Goal: Task Accomplishment & Management: Manage account settings

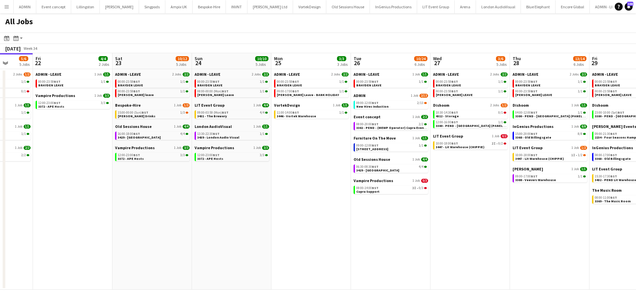
scroll to position [0, 234]
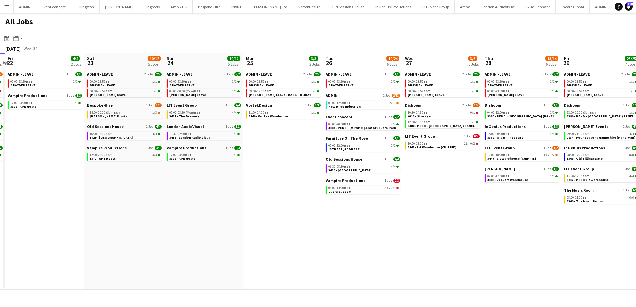
drag, startPoint x: 458, startPoint y: 190, endPoint x: 304, endPoint y: 174, distance: 154.9
click at [304, 174] on app-calendar-viewport "Tue 19 11/12 5 Jobs Wed 20 8/10 5 Jobs Thu 21 5/6 5 Jobs Fri 22 4/4 2 Jobs Sat …" at bounding box center [318, 171] width 636 height 237
click at [430, 149] on app-brief-job-card "10:00-18:00 BST 2I • 0/2 3447 - Lit Warehouse (CHIPPIE)" at bounding box center [442, 145] width 75 height 8
click at [431, 144] on div "10:00-18:00 BST 2I • 0/2" at bounding box center [443, 143] width 71 height 3
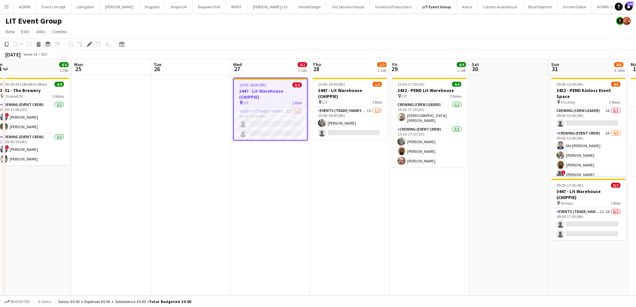
scroll to position [0, 247]
drag, startPoint x: 377, startPoint y: 184, endPoint x: 359, endPoint y: 184, distance: 18.0
click at [359, 184] on app-calendar-viewport "Thu 21 Fri 22 Sat 23 Sun 24 4/4 1 Job Mon 25 Tue 26 Wed 27 0/2 1 Job Thu 28 1/2…" at bounding box center [318, 177] width 636 height 237
click at [594, 223] on app-card-role "Events (Trade/ Handyman) 1I 1A 0/2 09:00-17:00 (8h) single-neutral-actions sing…" at bounding box center [588, 224] width 75 height 32
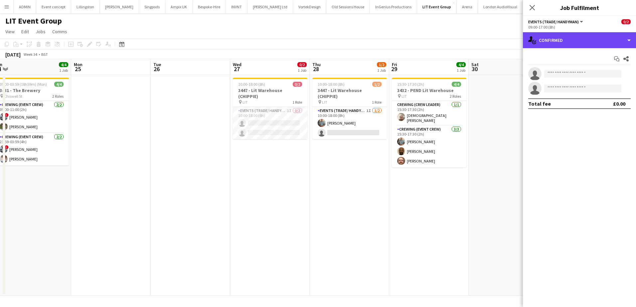
click at [582, 46] on div "single-neutral-actions-check-2 Confirmed" at bounding box center [579, 40] width 113 height 16
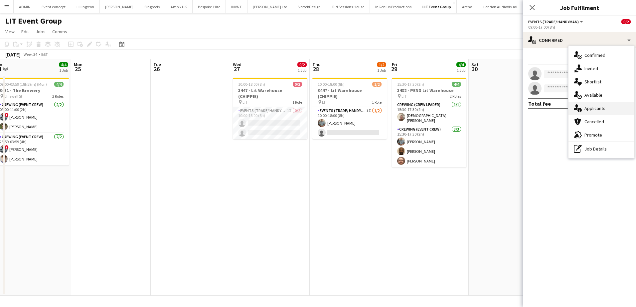
click at [595, 110] on div "single-neutral-actions-information Applicants" at bounding box center [602, 108] width 66 height 13
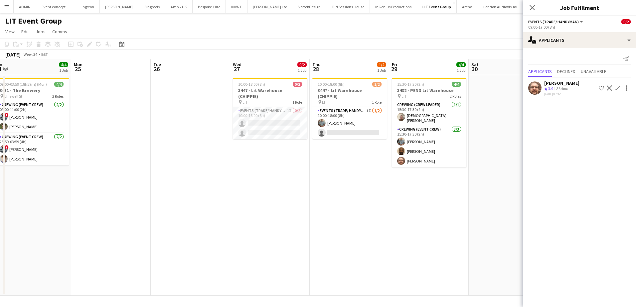
click at [469, 204] on app-date-cell at bounding box center [509, 185] width 80 height 221
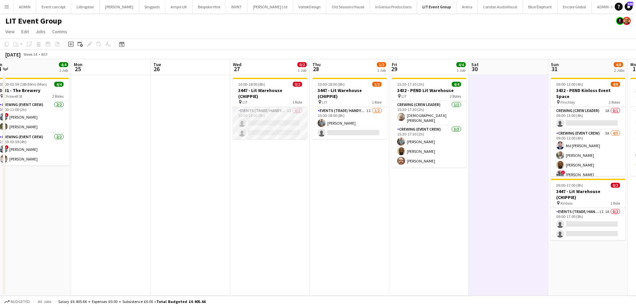
click at [249, 117] on app-card-role "Events (Trade/ Handyman) 1I 0/2 10:00-18:00 (8h) single-neutral-actions single-…" at bounding box center [270, 123] width 75 height 32
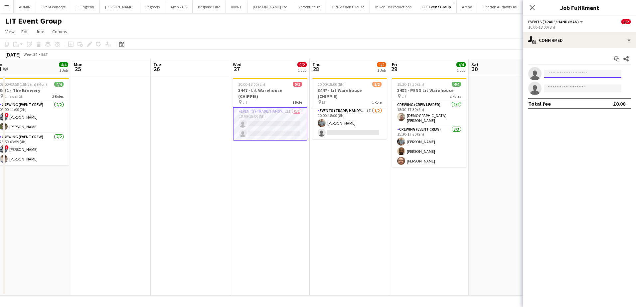
click at [559, 75] on input at bounding box center [582, 74] width 77 height 8
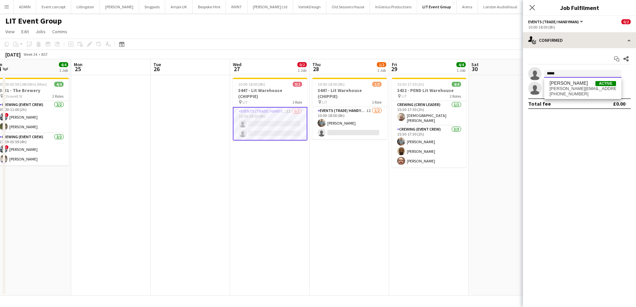
type input "*****"
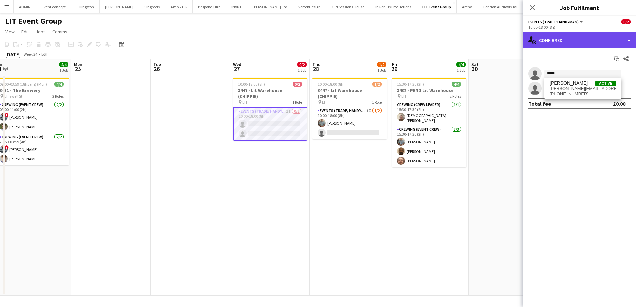
click at [587, 42] on div "single-neutral-actions-check-2 Confirmed" at bounding box center [579, 40] width 113 height 16
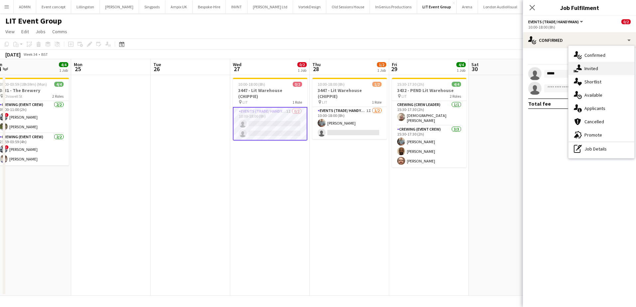
click at [593, 67] on div "single-neutral-actions-share-1 Invited" at bounding box center [602, 68] width 66 height 13
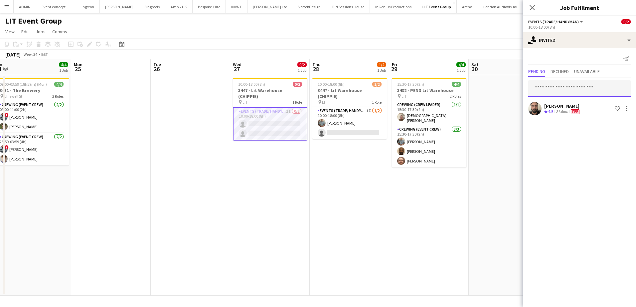
click at [556, 92] on input "text" at bounding box center [579, 88] width 102 height 17
type input "*****"
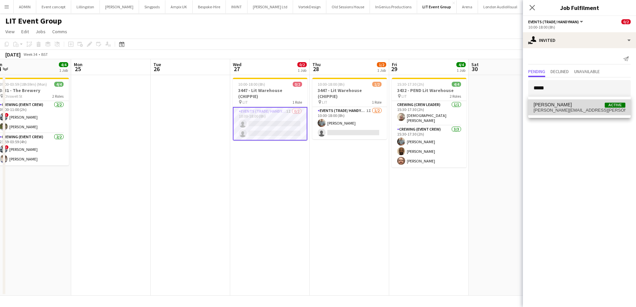
click at [557, 111] on span "corey.arnold@juno.com" at bounding box center [580, 110] width 92 height 5
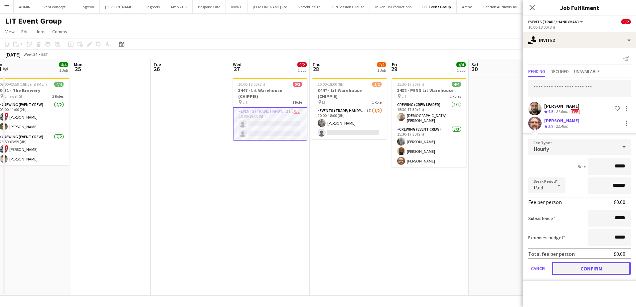
click at [595, 269] on button "Confirm" at bounding box center [591, 268] width 79 height 13
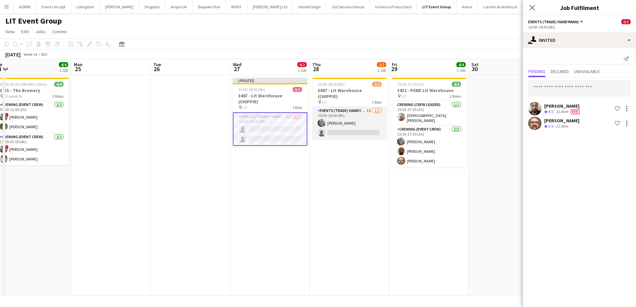
click at [361, 129] on app-card-role "Events (Trade/ Handyman) 1I 1/2 10:00-18:00 (8h) Daniel Slack single-neutral-ac…" at bounding box center [349, 123] width 75 height 32
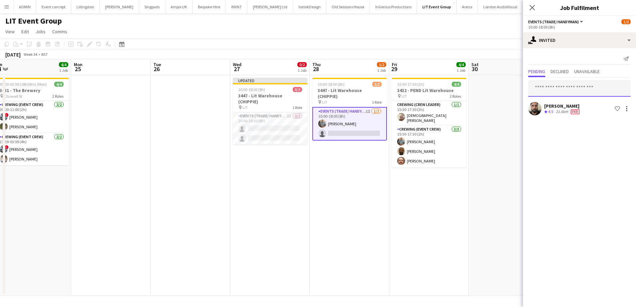
click at [548, 89] on input "text" at bounding box center [579, 88] width 102 height 17
type input "*****"
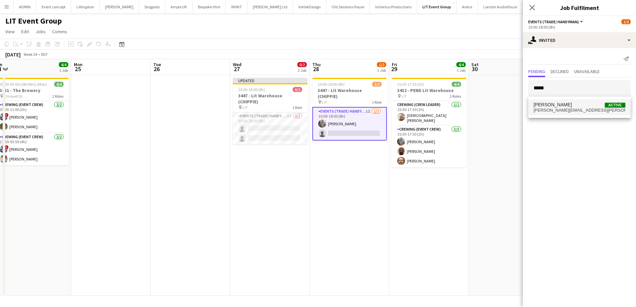
click at [562, 105] on span "Corey Arnold Active" at bounding box center [580, 105] width 92 height 6
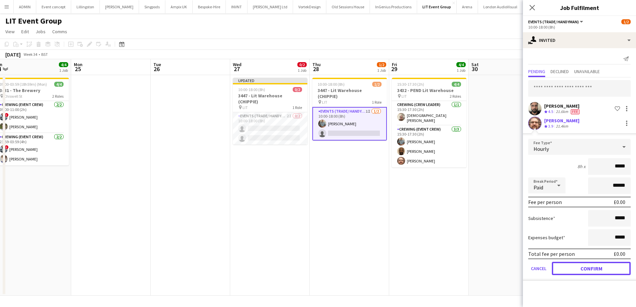
click at [590, 266] on button "Confirm" at bounding box center [591, 268] width 79 height 13
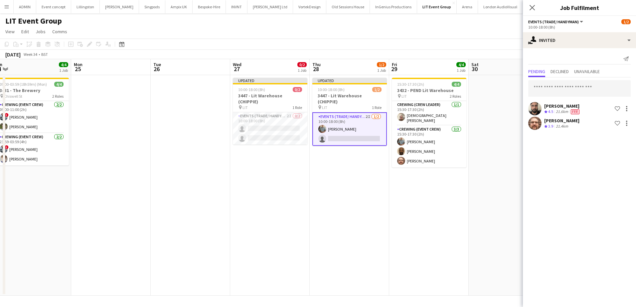
click at [470, 223] on app-date-cell at bounding box center [509, 185] width 80 height 221
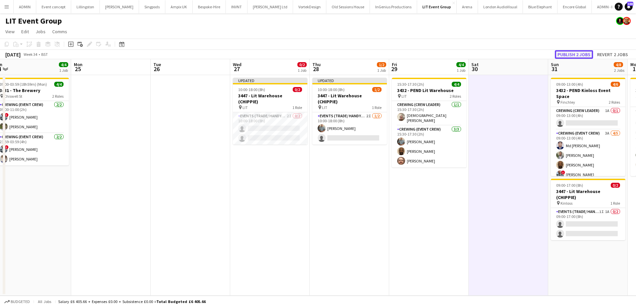
click at [571, 57] on button "Publish 2 jobs" at bounding box center [574, 54] width 38 height 9
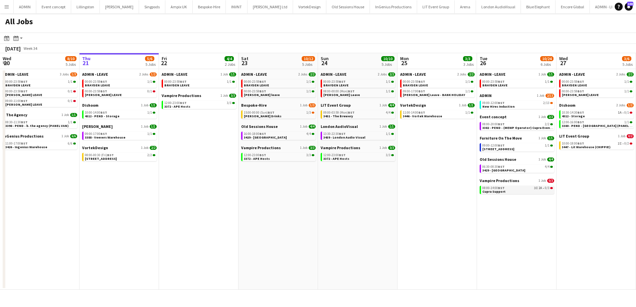
click at [521, 189] on div "08:00-14:00 BST 3I 2A • 0/3" at bounding box center [517, 188] width 71 height 3
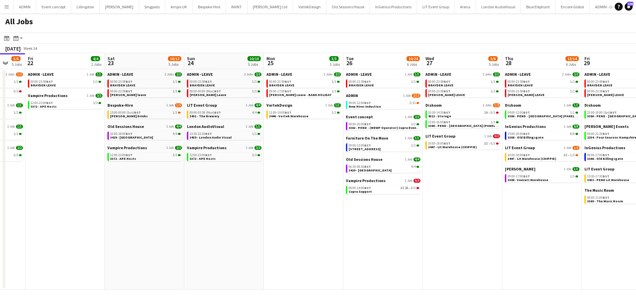
scroll to position [0, 216]
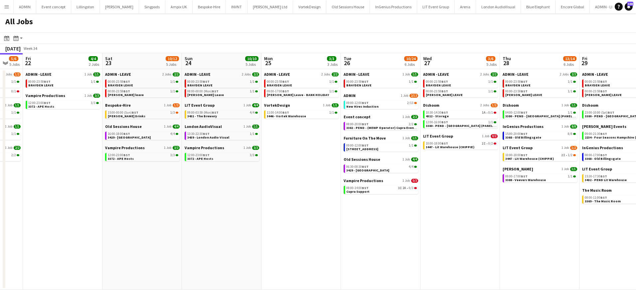
drag, startPoint x: 413, startPoint y: 175, endPoint x: 331, endPoint y: 173, distance: 81.9
click at [331, 173] on app-calendar-viewport "Tue 19 11/12 5 Jobs Wed 20 8/10 5 Jobs Thu 21 5/6 5 Jobs Fri 22 4/4 2 Jobs Sat …" at bounding box center [318, 171] width 636 height 237
click at [536, 160] on span "3447 - Lit Warehouse (CHIPPIE)" at bounding box center [529, 159] width 49 height 4
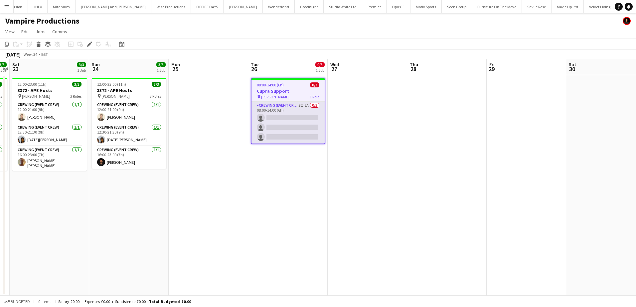
scroll to position [0, 1317]
click at [311, 124] on app-card-role "Crewing (Event Crew) 3I 2A 0/3 08:00-14:00 (6h) single-neutral-actions single-n…" at bounding box center [288, 123] width 73 height 42
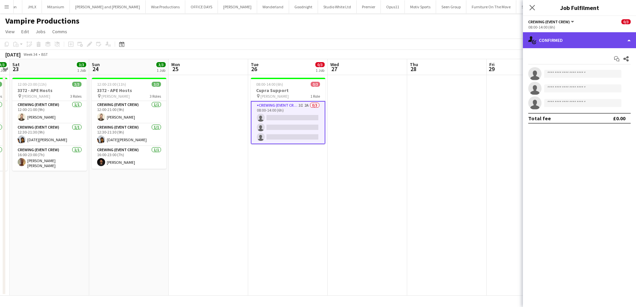
click at [616, 40] on div "single-neutral-actions-check-2 Confirmed" at bounding box center [579, 40] width 113 height 16
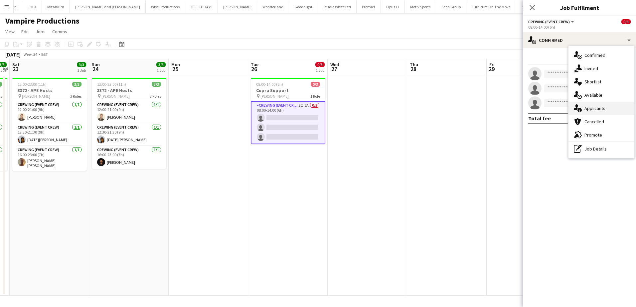
click at [601, 111] on div "single-neutral-actions-information Applicants" at bounding box center [602, 108] width 66 height 13
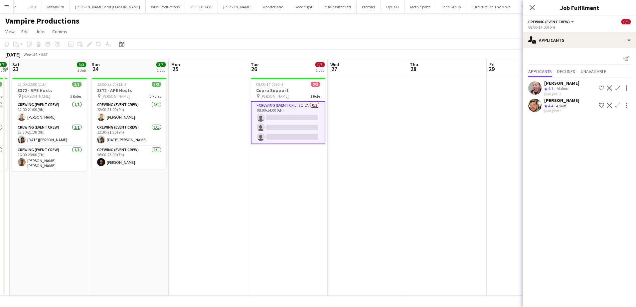
click at [616, 107] on app-icon "Confirm" at bounding box center [617, 105] width 5 height 5
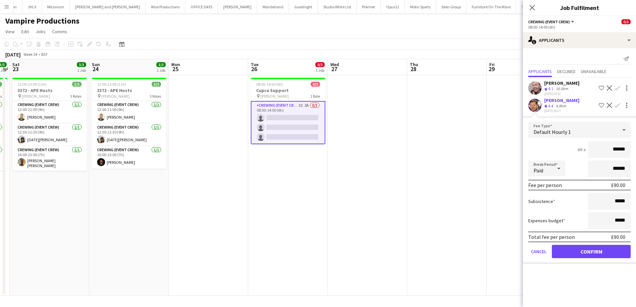
click at [449, 115] on app-date-cell at bounding box center [447, 185] width 80 height 221
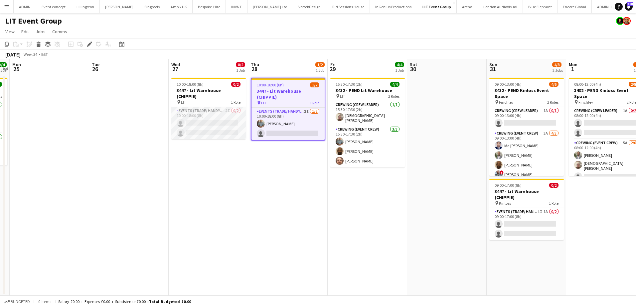
click at [199, 126] on app-card-role "Events (Trade/ Handyman) 2I 0/2 10:00-18:00 (8h) single-neutral-actions single-…" at bounding box center [208, 123] width 75 height 32
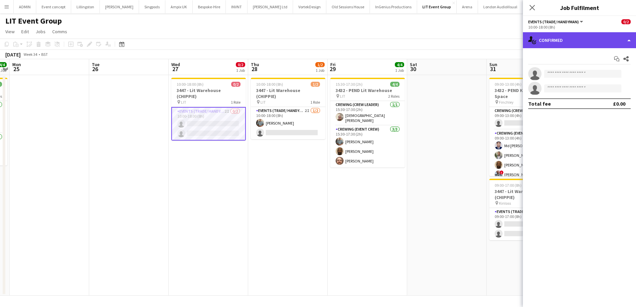
click at [607, 43] on div "single-neutral-actions-check-2 Confirmed" at bounding box center [579, 40] width 113 height 16
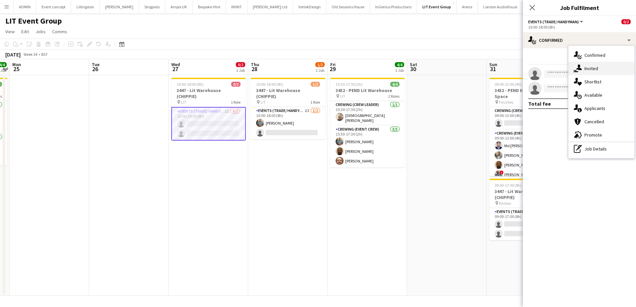
click at [594, 67] on div "single-neutral-actions-share-1 Invited" at bounding box center [602, 68] width 66 height 13
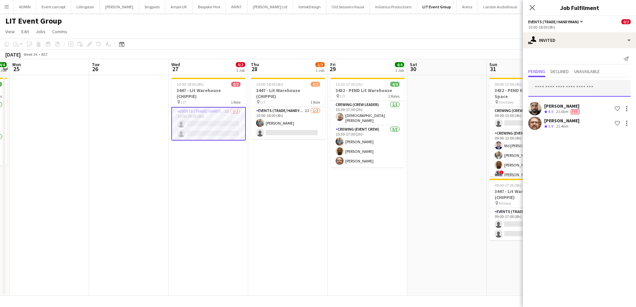
click at [556, 83] on input "text" at bounding box center [579, 88] width 102 height 17
type input "****"
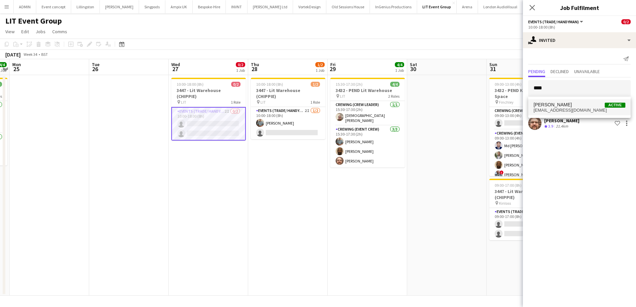
click at [558, 105] on span "[PERSON_NAME]" at bounding box center [553, 105] width 38 height 6
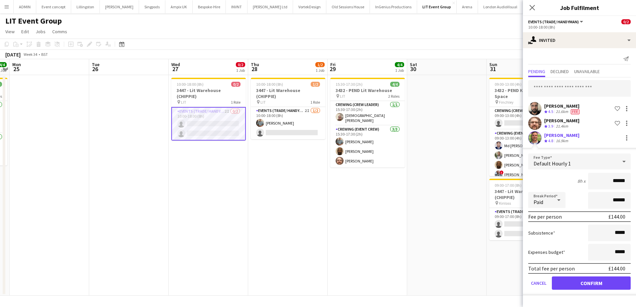
drag, startPoint x: 622, startPoint y: 183, endPoint x: 632, endPoint y: 183, distance: 10.3
click at [632, 183] on form "Fee Type Default Hourly 1 8h x ****** Break Period Paid ****** Fee per person £…" at bounding box center [579, 225] width 113 height 142
drag, startPoint x: 617, startPoint y: 183, endPoint x: 626, endPoint y: 182, distance: 9.7
click at [626, 182] on input "***" at bounding box center [609, 181] width 43 height 17
type input "***"
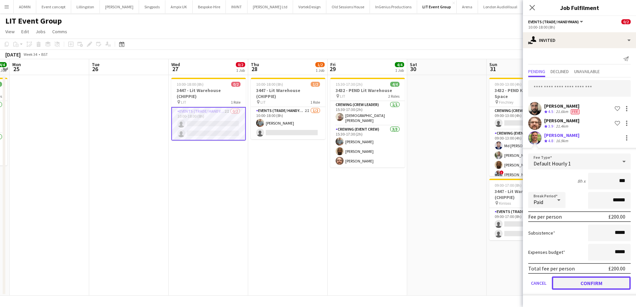
click at [594, 281] on button "Confirm" at bounding box center [591, 283] width 79 height 13
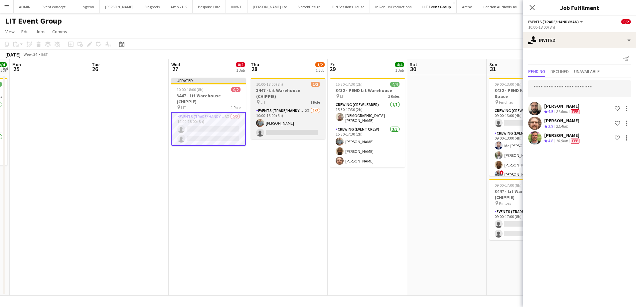
click at [276, 88] on h3 "3447 - Lit Warehouse (CHIPPIE)" at bounding box center [288, 94] width 75 height 12
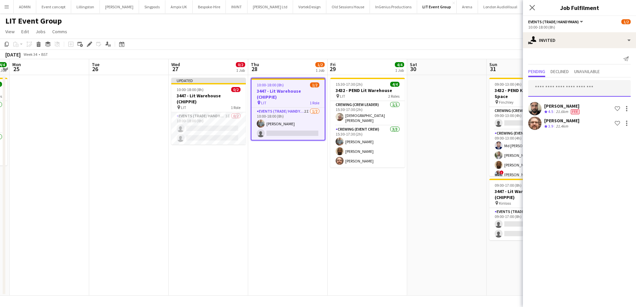
click at [587, 88] on input "text" at bounding box center [579, 88] width 102 height 17
type input "***"
click at [566, 105] on span "Allan Horsfield Active" at bounding box center [580, 105] width 92 height 6
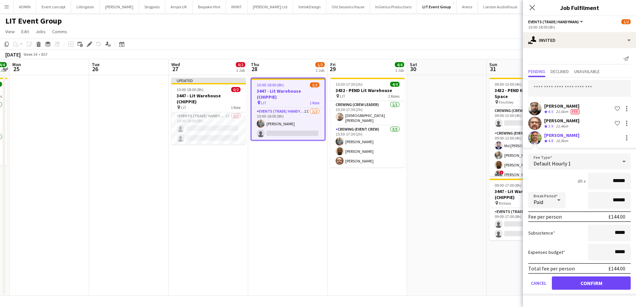
drag, startPoint x: 619, startPoint y: 184, endPoint x: 631, endPoint y: 184, distance: 11.6
click at [631, 184] on form "Fee Type Default Hourly 1 8h x ****** Break Period Paid ****** Fee per person £…" at bounding box center [579, 225] width 113 height 142
type input "***"
click at [607, 287] on button "Confirm" at bounding box center [591, 283] width 79 height 13
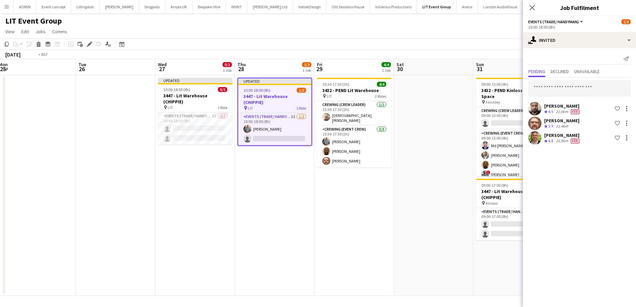
scroll to position [0, 257]
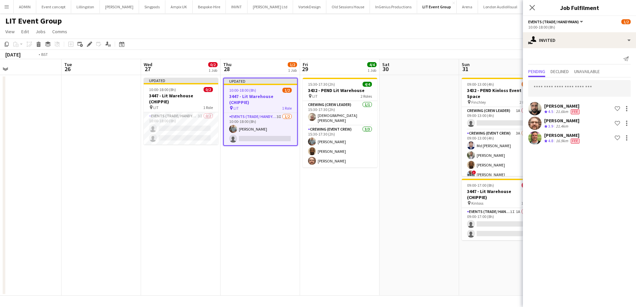
drag, startPoint x: 470, startPoint y: 245, endPoint x: 453, endPoint y: 225, distance: 26.6
click at [442, 237] on app-calendar-viewport "Fri 22 Sat 23 Sun 24 4/4 1 Job Mon 25 Tue 26 Wed 27 0/2 1 Job Thu 28 1/2 1 Job …" at bounding box center [318, 177] width 636 height 237
click at [485, 226] on app-card-role "Events (Trade/ Handyman) 1I 1A 0/2 09:00-17:00 (8h) single-neutral-actions sing…" at bounding box center [498, 224] width 75 height 32
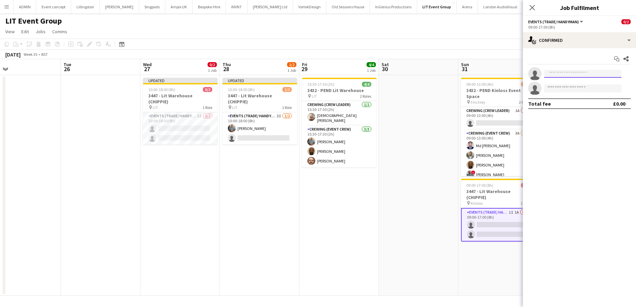
click at [571, 74] on input at bounding box center [582, 74] width 77 height 8
type input "*"
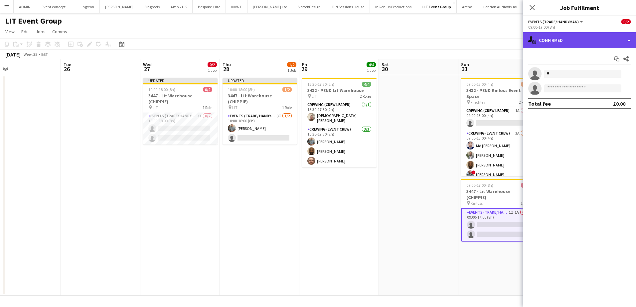
click at [579, 38] on div "single-neutral-actions-check-2 Confirmed" at bounding box center [579, 40] width 113 height 16
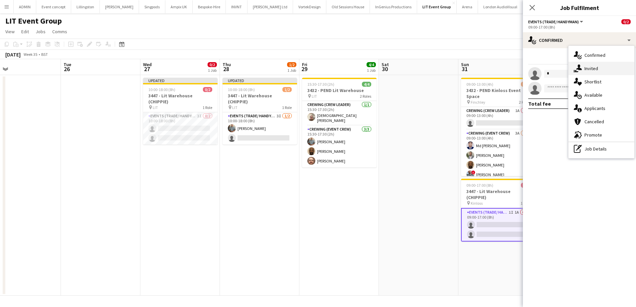
click at [591, 66] on div "single-neutral-actions-share-1 Invited" at bounding box center [602, 68] width 66 height 13
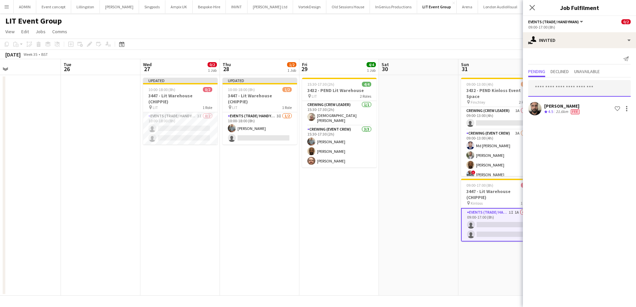
click at [566, 84] on input "text" at bounding box center [579, 88] width 102 height 17
type input "****"
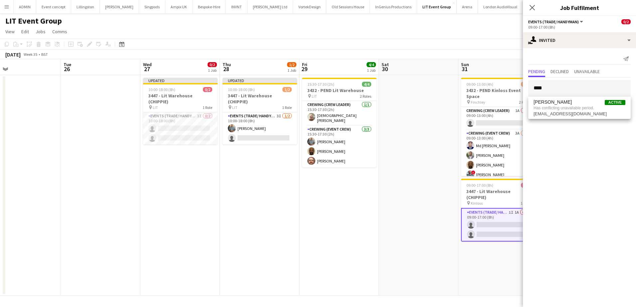
click at [436, 124] on app-date-cell at bounding box center [419, 185] width 80 height 221
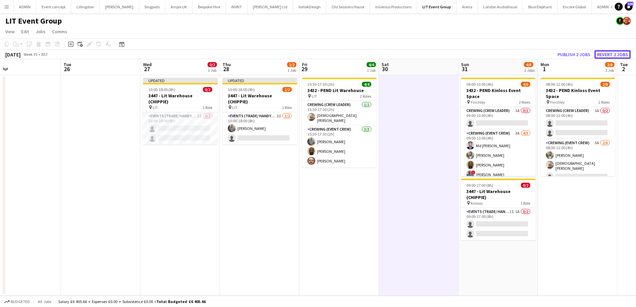
click at [618, 53] on button "Revert 2 jobs" at bounding box center [613, 54] width 36 height 9
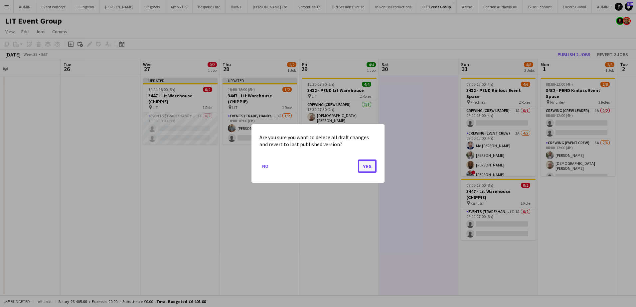
click at [368, 167] on button "Yes" at bounding box center [367, 166] width 19 height 13
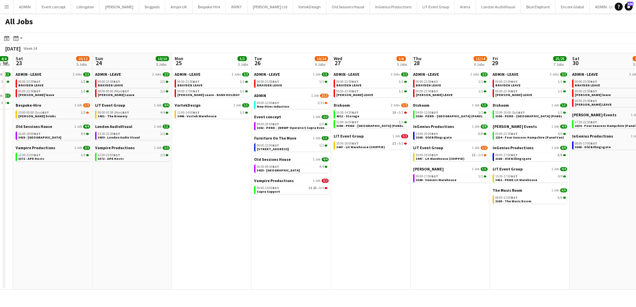
drag, startPoint x: 393, startPoint y: 186, endPoint x: 79, endPoint y: 183, distance: 313.8
click at [79, 183] on app-calendar-viewport "Wed 20 8/10 5 Jobs Thu 21 5/6 5 Jobs Fri 22 4/4 2 Jobs Sat 23 10/12 5 Jobs Sun …" at bounding box center [318, 171] width 636 height 237
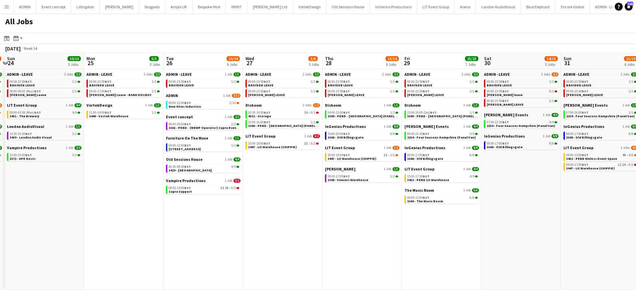
scroll to position [0, 191]
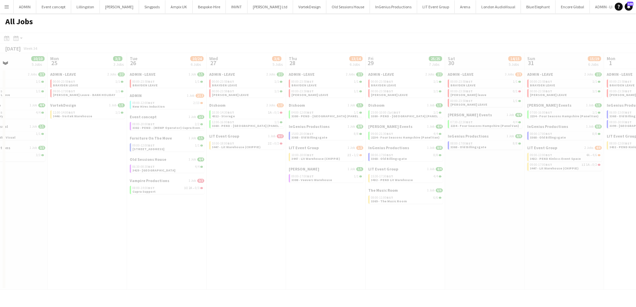
drag, startPoint x: 420, startPoint y: 243, endPoint x: 229, endPoint y: 220, distance: 191.7
click at [222, 224] on app-all-jobs "All Jobs Date picker AUG 2025 AUG 2025 Monday M Tuesday T Wednesday W Thursday …" at bounding box center [318, 151] width 636 height 277
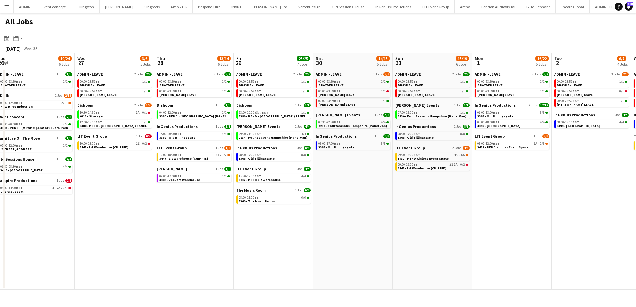
scroll to position [0, 249]
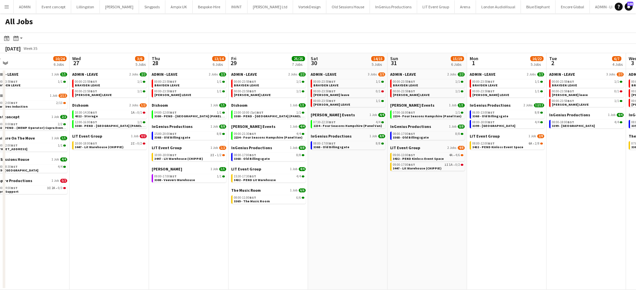
drag, startPoint x: 440, startPoint y: 246, endPoint x: 303, endPoint y: 246, distance: 136.7
click at [303, 246] on app-calendar-viewport "Sat 23 10/12 5 Jobs Sun 24 10/10 5 Jobs Mon 25 3/3 3 Jobs Tue 26 10/24 6 Jobs W…" at bounding box center [318, 171] width 636 height 237
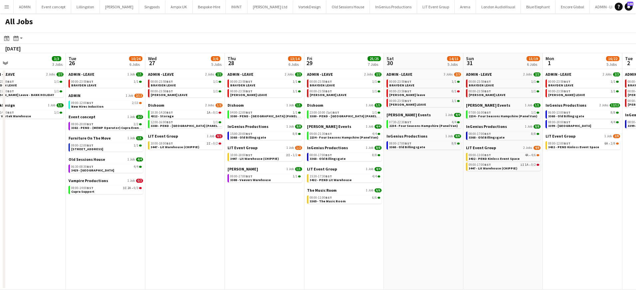
drag, startPoint x: 234, startPoint y: 238, endPoint x: 463, endPoint y: 238, distance: 229.6
click at [462, 239] on app-calendar-viewport "Sat 23 10/12 5 Jobs Sun 24 10/10 5 Jobs Mon 25 3/3 3 Jobs Tue 26 10/24 6 Jobs W…" at bounding box center [318, 171] width 636 height 237
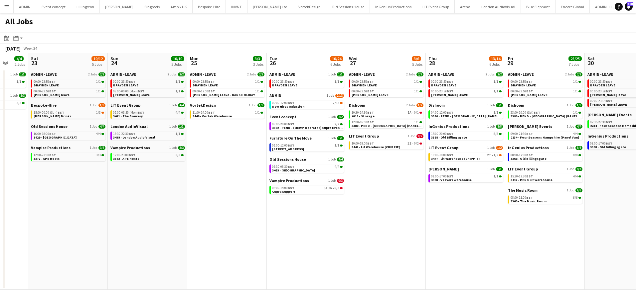
drag, startPoint x: 349, startPoint y: 241, endPoint x: 536, endPoint y: 241, distance: 187.6
click at [536, 241] on app-calendar-viewport "Wed 20 8/10 5 Jobs Thu 21 5/6 5 Jobs Fri 22 4/4 2 Jobs Sat 23 10/12 5 Jobs Sun …" at bounding box center [318, 171] width 636 height 237
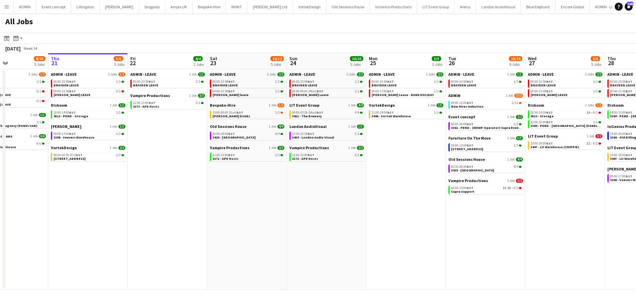
scroll to position [0, 188]
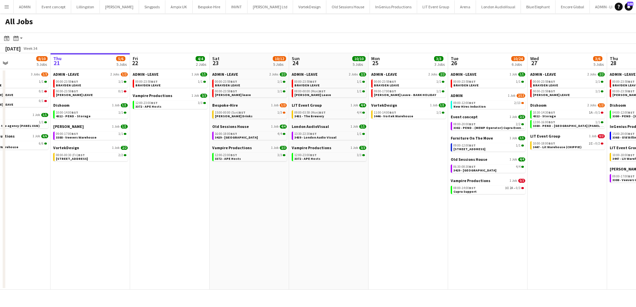
drag, startPoint x: 372, startPoint y: 241, endPoint x: 466, endPoint y: 237, distance: 93.9
click at [466, 237] on app-calendar-viewport "Mon 18 3/3 3 Jobs Tue 19 11/12 5 Jobs Wed 20 8/10 5 Jobs Thu 21 5/6 5 Jobs Fri …" at bounding box center [318, 171] width 636 height 237
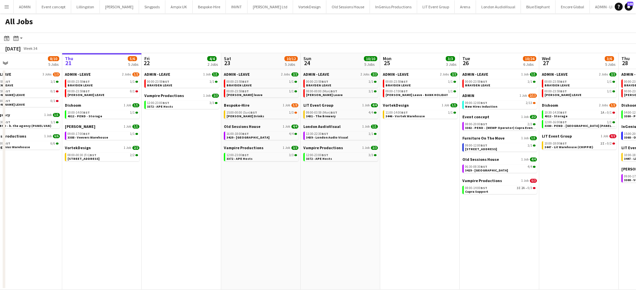
scroll to position [0, 258]
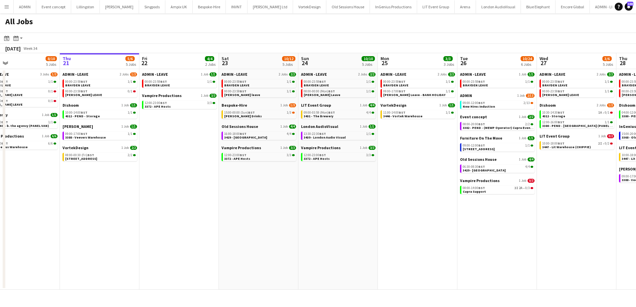
drag, startPoint x: 468, startPoint y: 139, endPoint x: 398, endPoint y: 137, distance: 70.2
click at [398, 137] on app-calendar-viewport "Sun 17 12/12 6 Jobs Mon 18 3/3 3 Jobs Tue 19 11/12 5 Jobs Wed 20 8/10 5 Jobs Th…" at bounding box center [318, 171] width 636 height 237
click at [494, 190] on link "08:00-14:00 BST 3I 2A • 0/3 Cupra Support" at bounding box center [498, 190] width 71 height 8
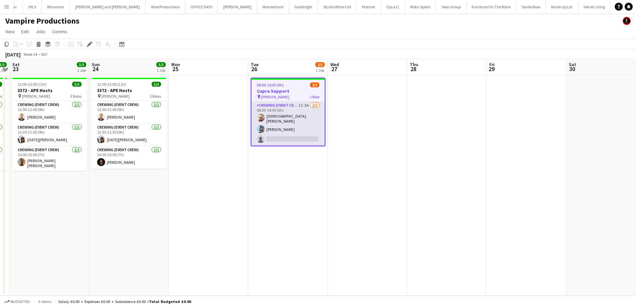
click at [291, 134] on app-card-role "Crewing (Event Crew) 1I 3A [DATE] 08:00-14:00 (6h) [PERSON_NAME] [PERSON_NAME] …" at bounding box center [288, 124] width 73 height 44
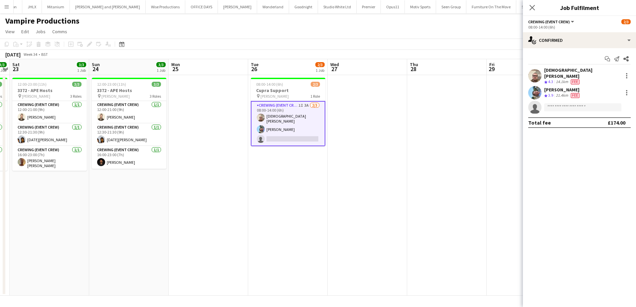
click at [408, 117] on app-date-cell at bounding box center [447, 185] width 80 height 221
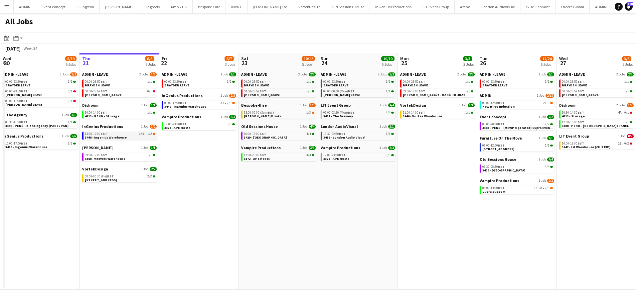
click at [136, 137] on link "13:00-17:00 BST 14I • 1/2 3448 - [GEOGRAPHIC_DATA]" at bounding box center [120, 136] width 71 height 8
click at [113, 114] on span "4312 - PEND - Storage" at bounding box center [102, 116] width 35 height 4
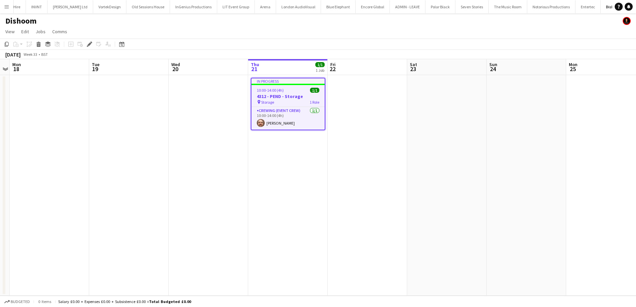
click at [277, 88] on span "10:00-14:00 (4h)" at bounding box center [270, 90] width 27 height 5
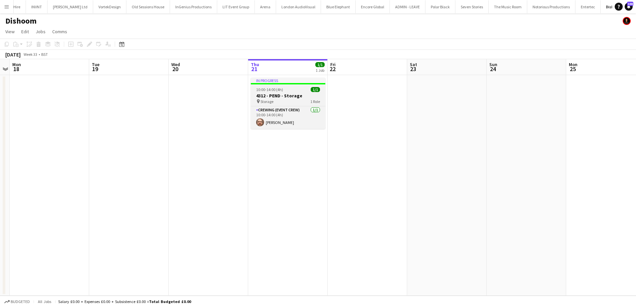
click at [285, 104] on app-job-card "In progress 10:00-14:00 (4h) 1/1 4312 - PEND - Storage pin Storage 1 Role Crewi…" at bounding box center [288, 103] width 75 height 51
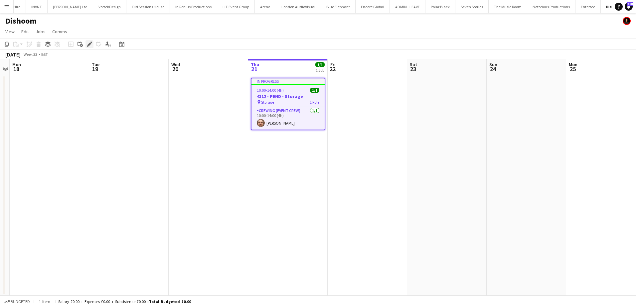
click at [89, 46] on icon at bounding box center [90, 45] width 4 height 4
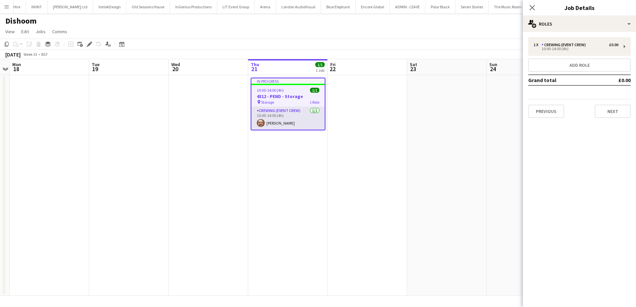
click at [281, 107] on app-card-role "Crewing (Event Crew) [DATE] 10:00-14:00 (4h) [PERSON_NAME]" at bounding box center [288, 118] width 73 height 23
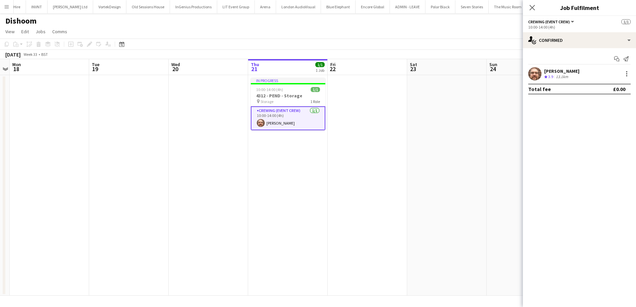
click at [282, 122] on app-card-role "Crewing (Event Crew) [DATE] 10:00-14:00 (4h) [PERSON_NAME]" at bounding box center [288, 118] width 75 height 24
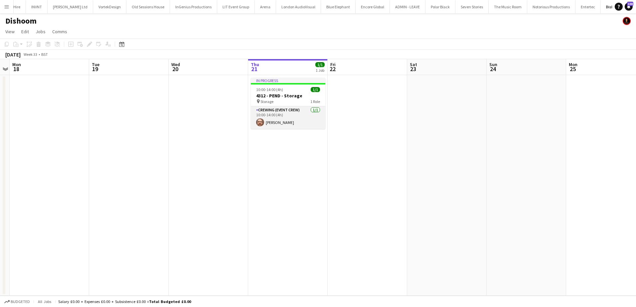
click at [297, 120] on app-card-role "Crewing (Event Crew) [DATE] 10:00-14:00 (4h) [PERSON_NAME]" at bounding box center [288, 117] width 75 height 23
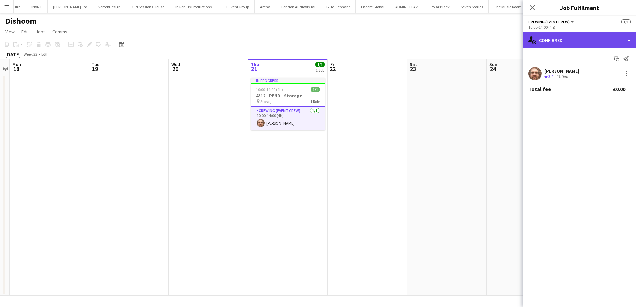
click at [561, 46] on div "single-neutral-actions-check-2 Confirmed" at bounding box center [579, 40] width 113 height 16
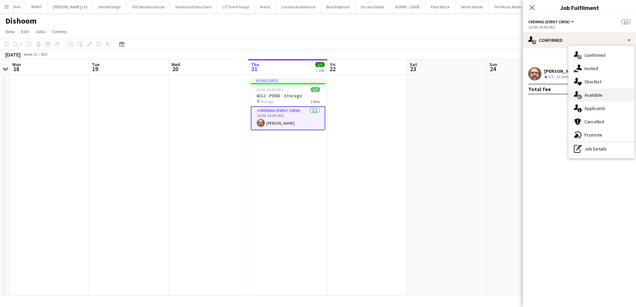
click at [597, 95] on div "single-neutral-actions-upload Available" at bounding box center [602, 95] width 66 height 13
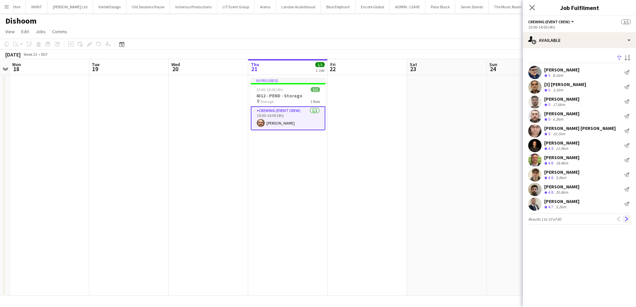
click at [627, 219] on app-icon "Next" at bounding box center [626, 219] width 5 height 5
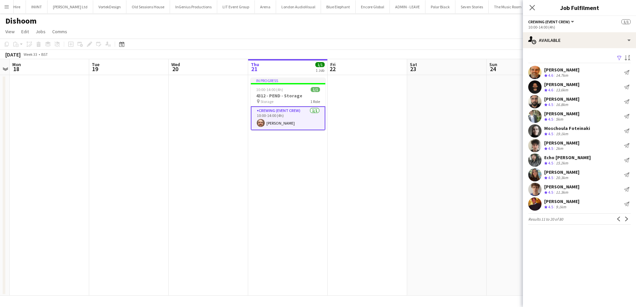
click at [627, 219] on app-icon "Next" at bounding box center [626, 219] width 5 height 5
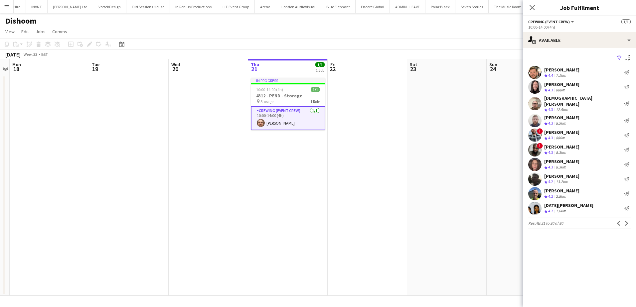
click at [627, 221] on app-icon "Next" at bounding box center [626, 223] width 5 height 5
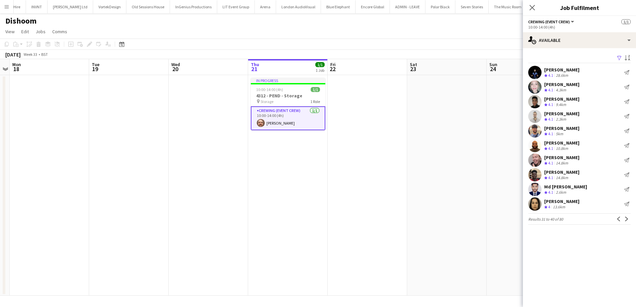
click at [627, 219] on app-icon "Next" at bounding box center [626, 219] width 5 height 5
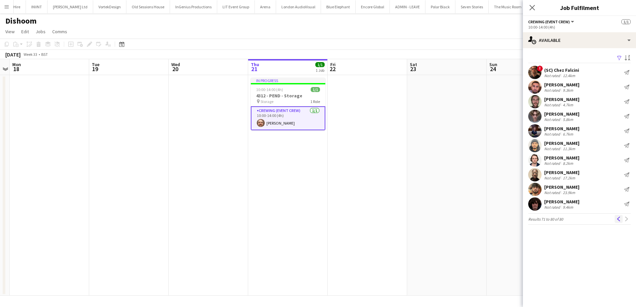
click at [620, 221] on app-icon "Previous" at bounding box center [619, 219] width 5 height 5
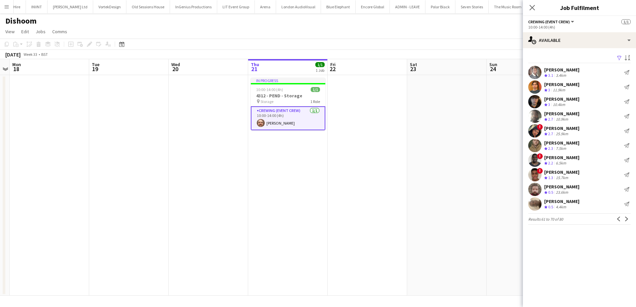
click at [620, 221] on app-icon "Previous" at bounding box center [619, 219] width 5 height 5
click at [619, 58] on app-icon "Filter" at bounding box center [619, 58] width 5 height 6
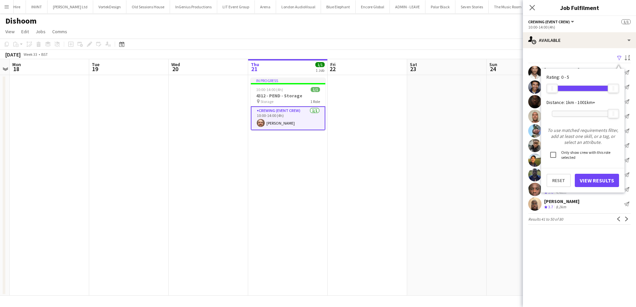
click at [619, 58] on app-icon "Filter" at bounding box center [619, 58] width 5 height 6
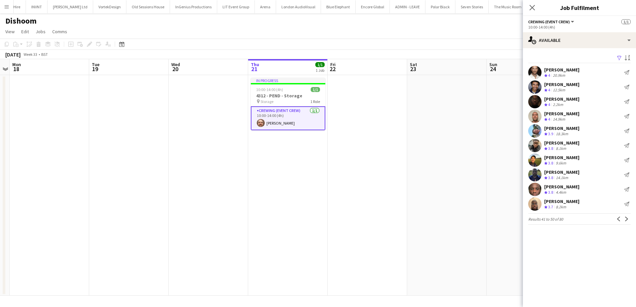
click at [443, 132] on app-date-cell at bounding box center [447, 185] width 80 height 221
